Goal: Information Seeking & Learning: Learn about a topic

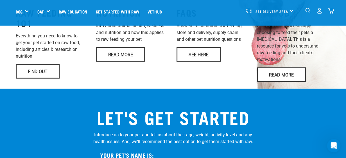
scroll to position [421, 0]
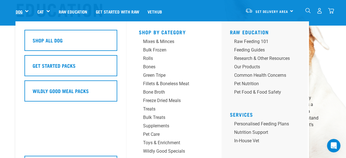
click at [20, 11] on link "Dog" at bounding box center [19, 11] width 7 height 6
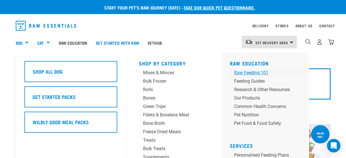
click at [259, 72] on div "Raw Feeding 101" at bounding box center [262, 72] width 56 height 7
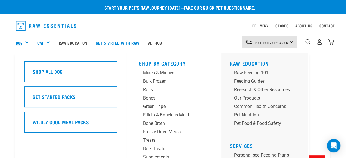
click at [21, 42] on link "Dog" at bounding box center [19, 43] width 7 height 6
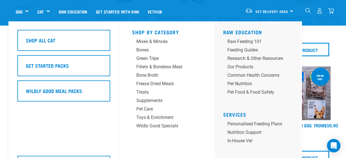
scroll to position [112, 0]
